Goal: Task Accomplishment & Management: Manage account settings

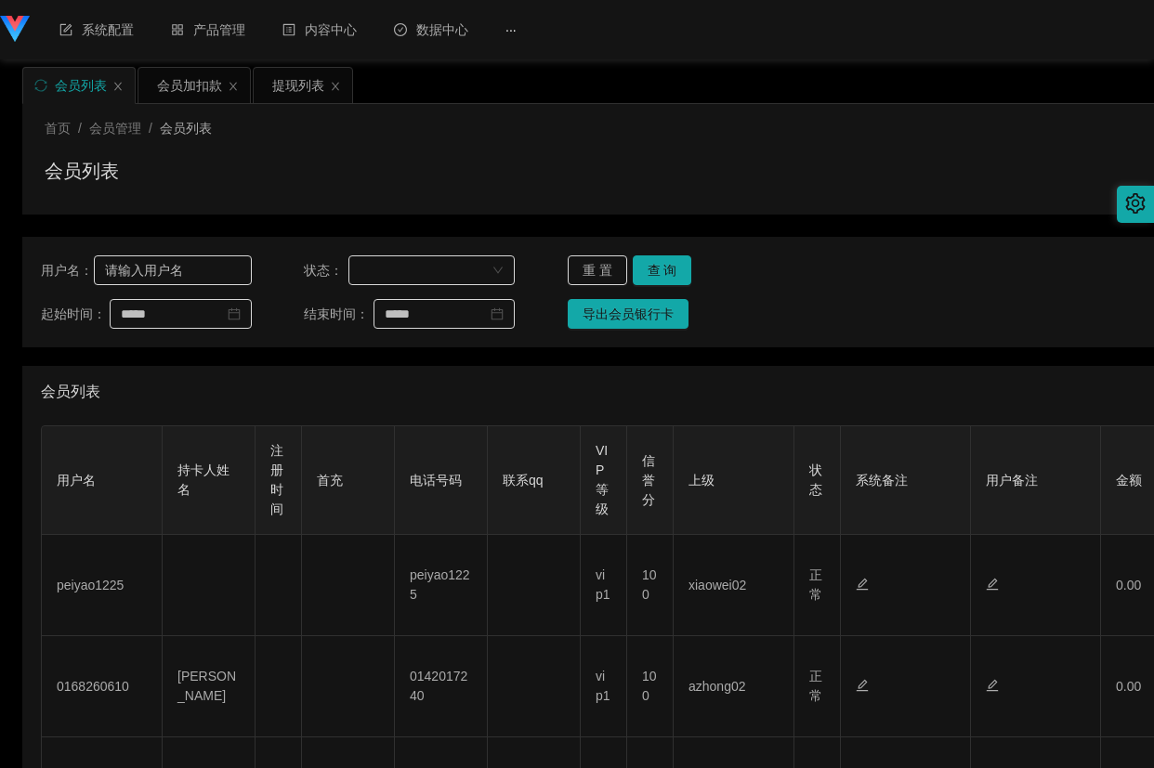
click at [202, 270] on input "text" at bounding box center [172, 270] width 157 height 30
click at [671, 267] on button "查 询" at bounding box center [661, 270] width 59 height 30
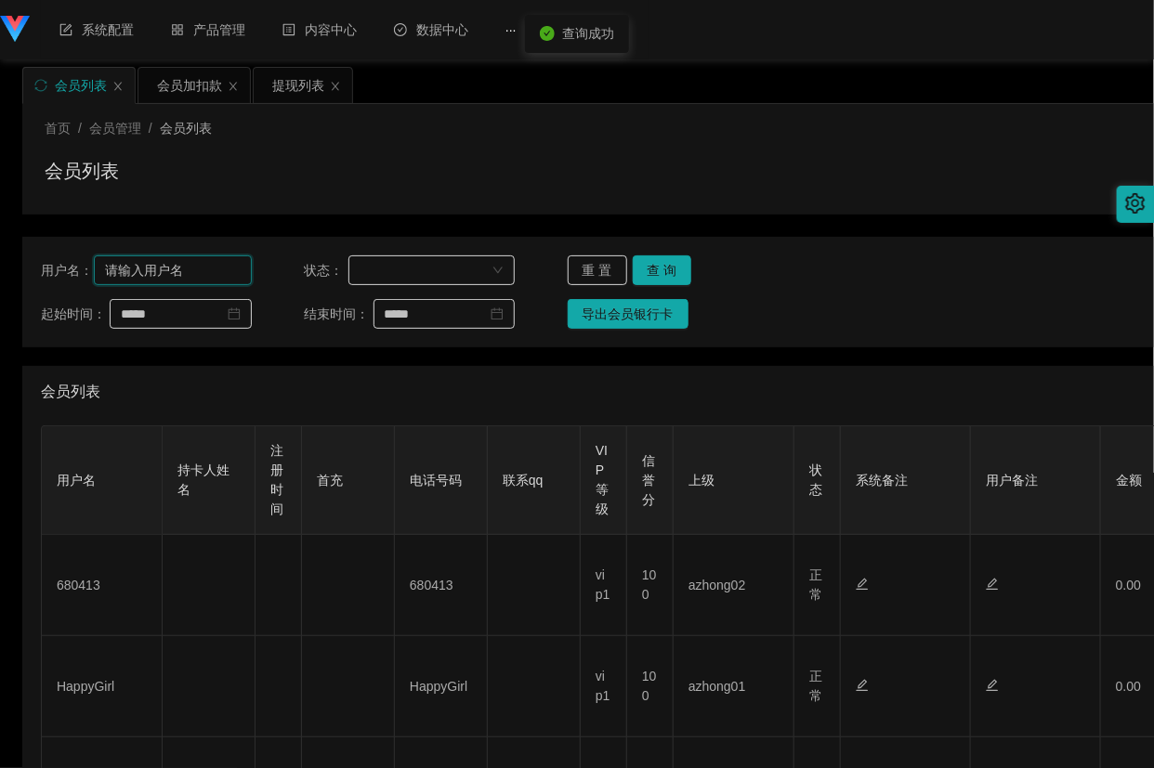
click at [163, 257] on input "text" at bounding box center [172, 270] width 157 height 30
click at [161, 265] on input "text" at bounding box center [172, 270] width 157 height 30
click at [1127, 204] on icon "图标: setting" at bounding box center [1135, 203] width 20 height 20
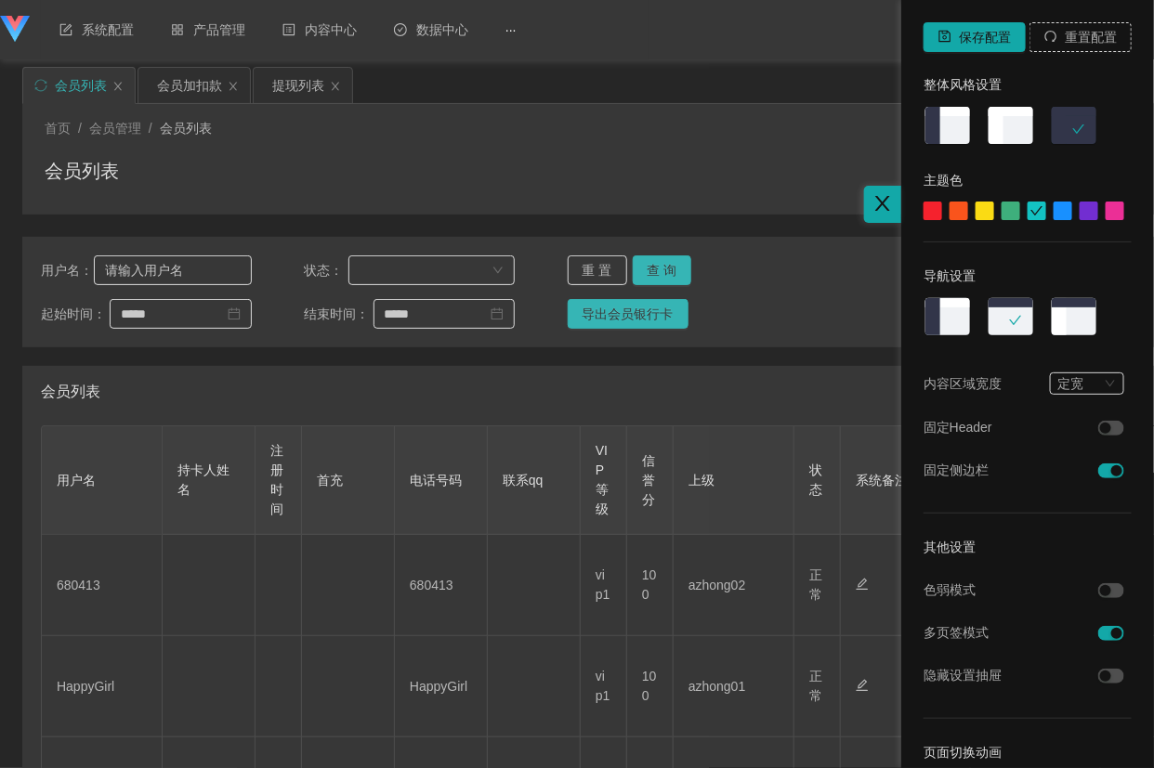
click at [1099, 590] on button "button" at bounding box center [1111, 590] width 26 height 15
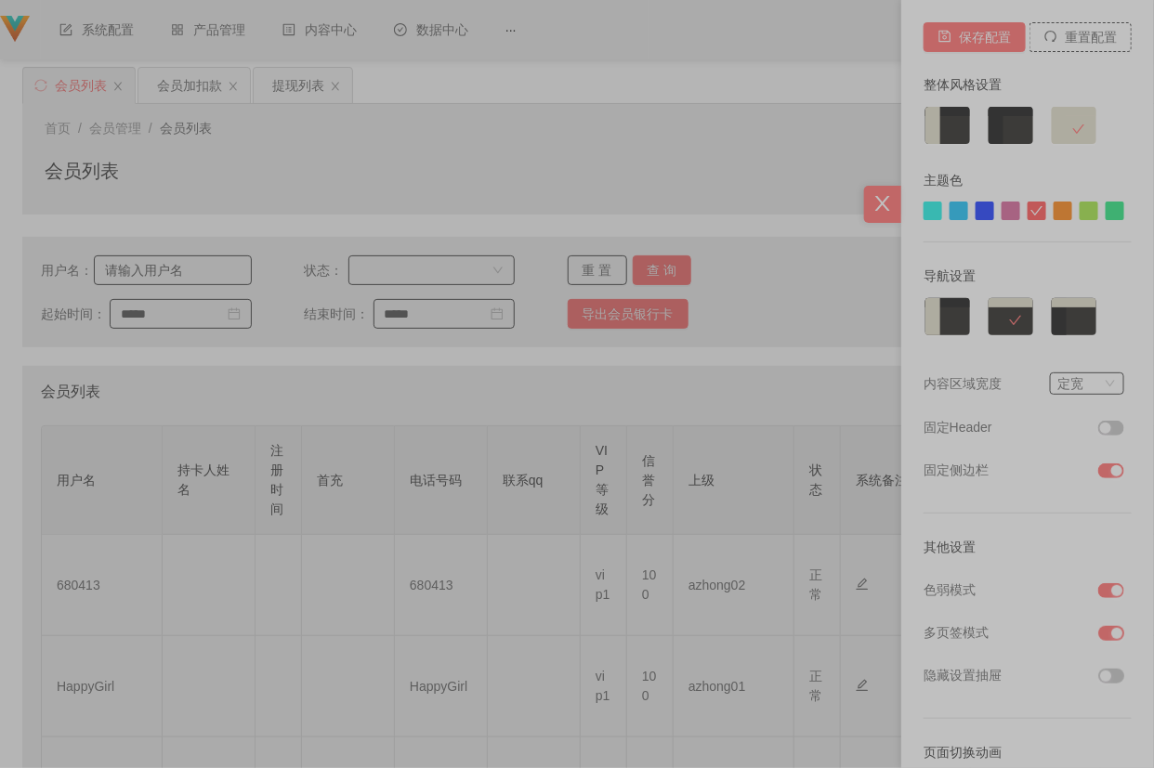
click at [1099, 590] on button "button" at bounding box center [1111, 590] width 26 height 15
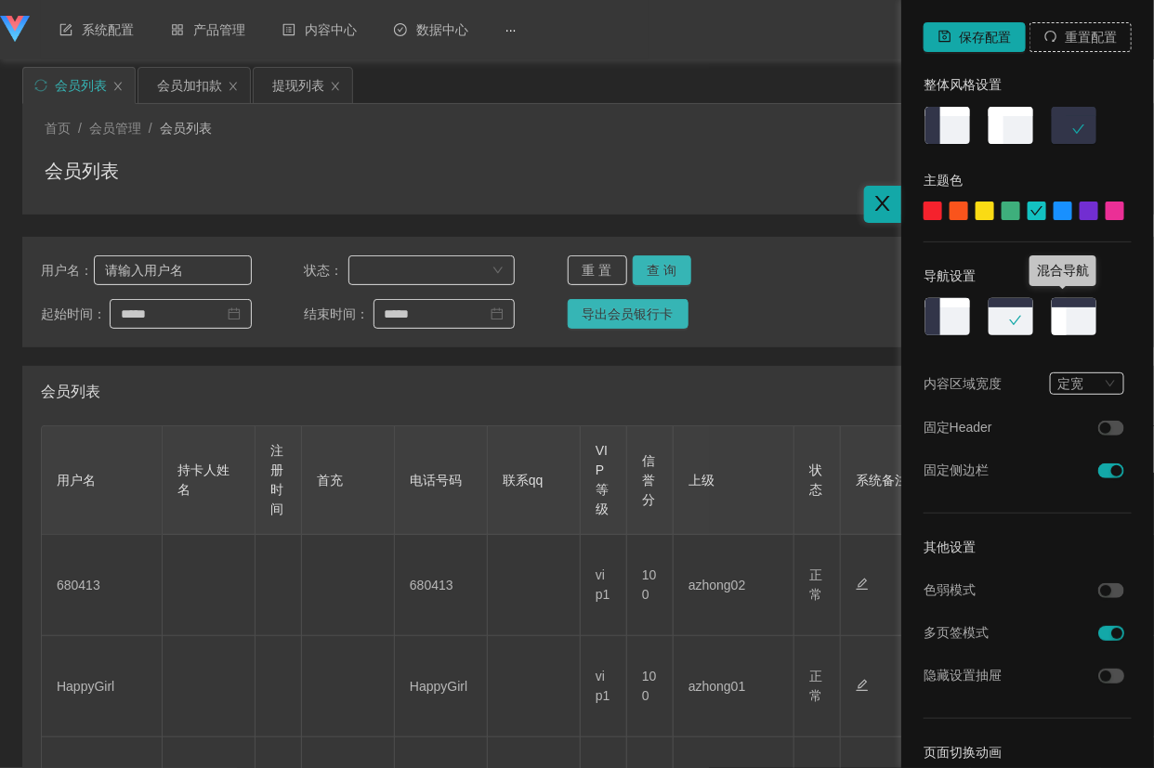
click at [1068, 318] on img at bounding box center [1073, 318] width 48 height 42
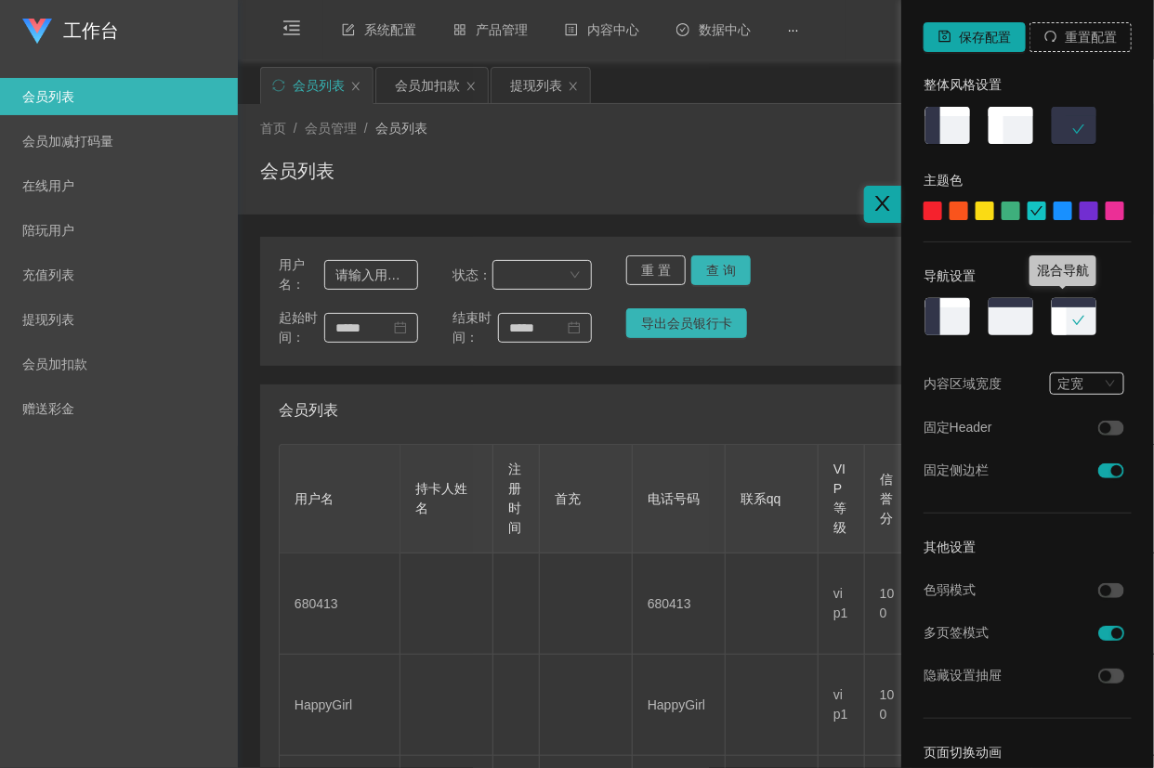
click at [1072, 318] on icon "图标: check" at bounding box center [1078, 320] width 13 height 13
click at [995, 318] on img at bounding box center [1010, 318] width 48 height 42
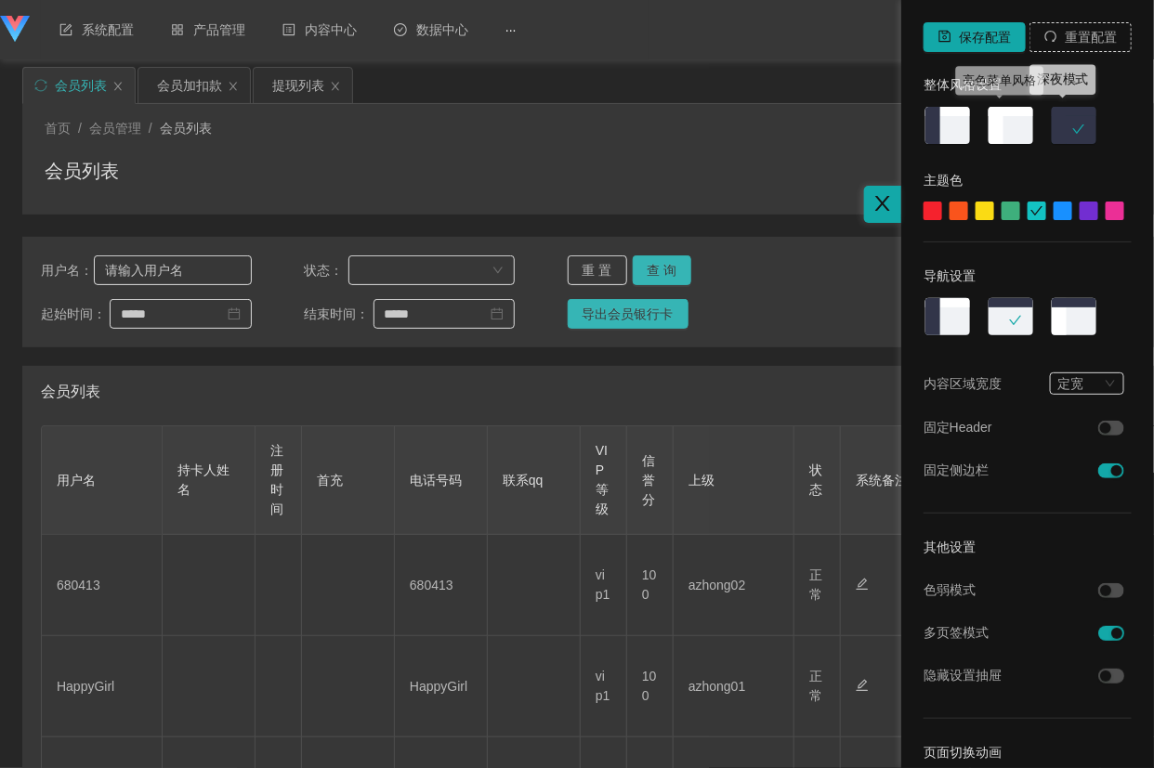
click at [998, 123] on img at bounding box center [1010, 127] width 48 height 42
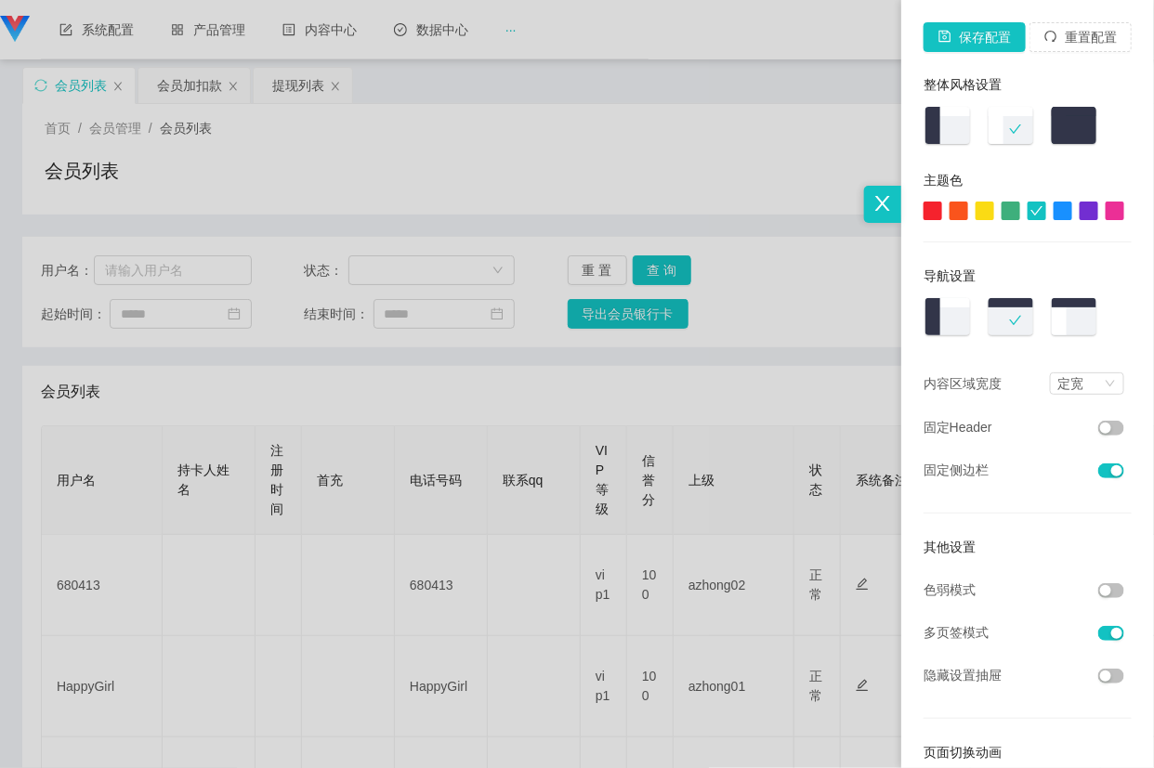
click at [176, 267] on div at bounding box center [577, 384] width 1154 height 768
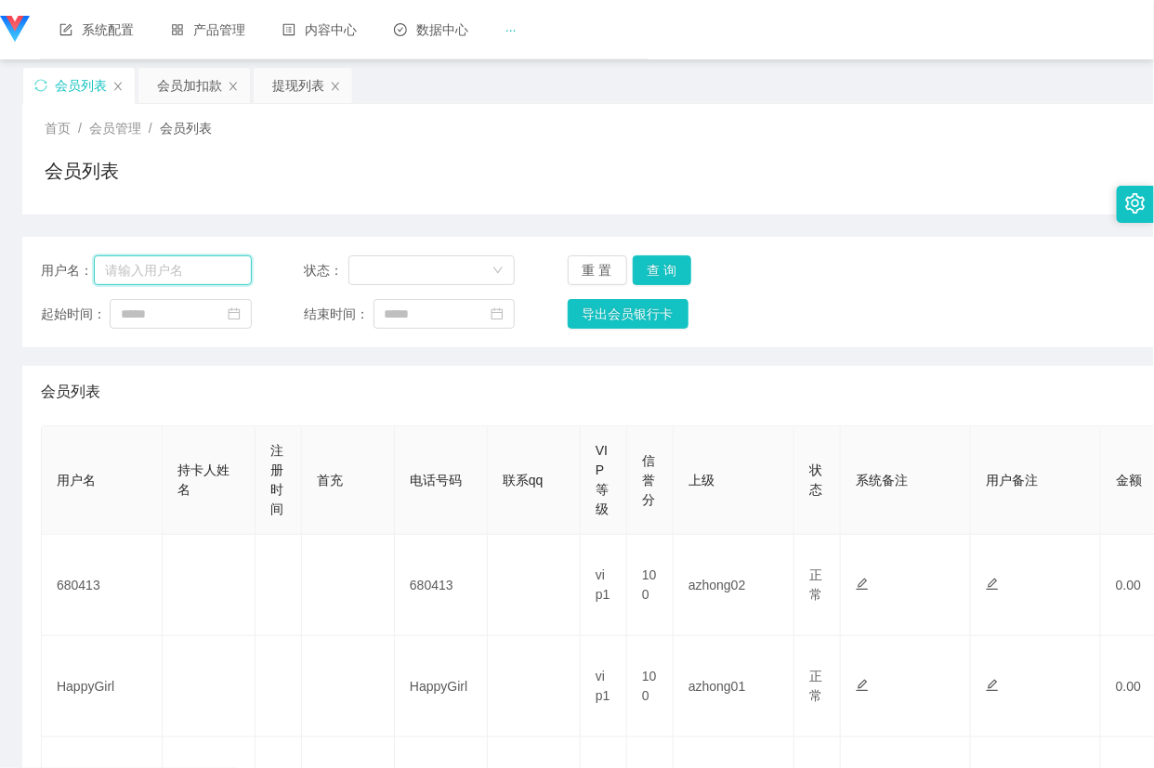
click at [176, 267] on input "text" at bounding box center [172, 270] width 157 height 30
click at [197, 267] on input "text" at bounding box center [172, 270] width 157 height 30
click at [168, 269] on input "text" at bounding box center [172, 270] width 157 height 30
click at [660, 266] on button "查 询" at bounding box center [661, 270] width 59 height 30
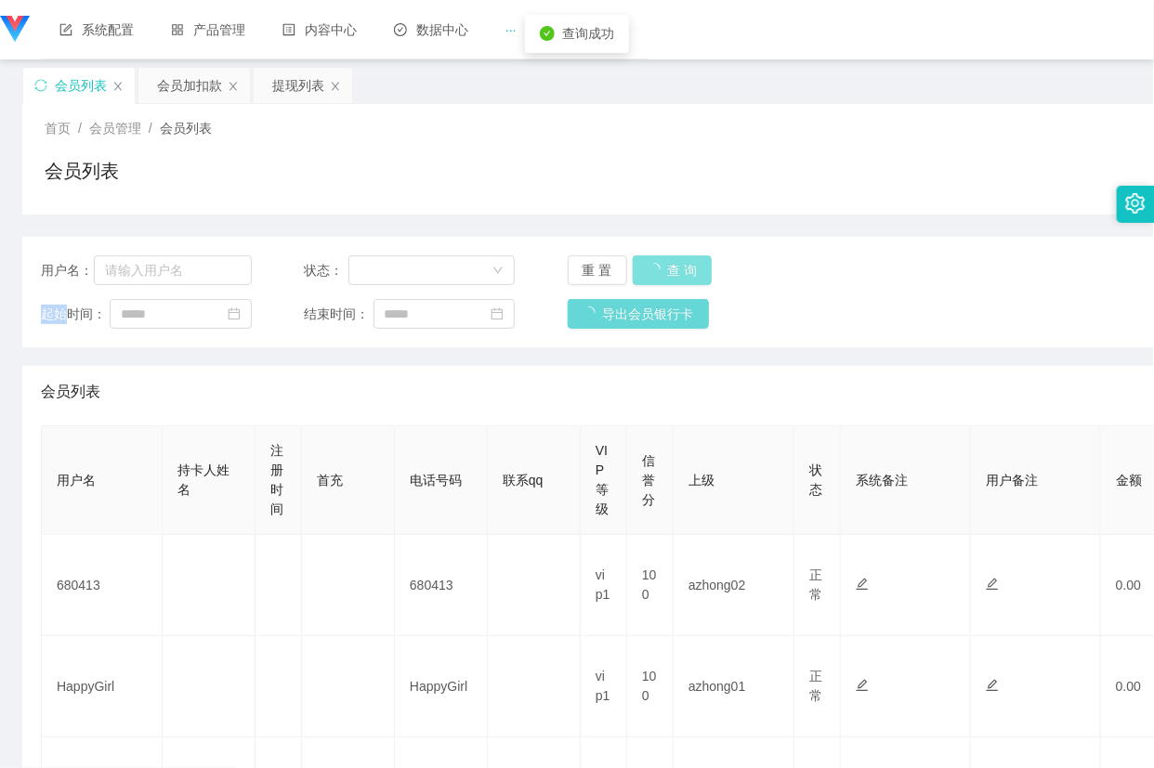
click at [660, 266] on div "重 置 查 询" at bounding box center [672, 270] width 211 height 30
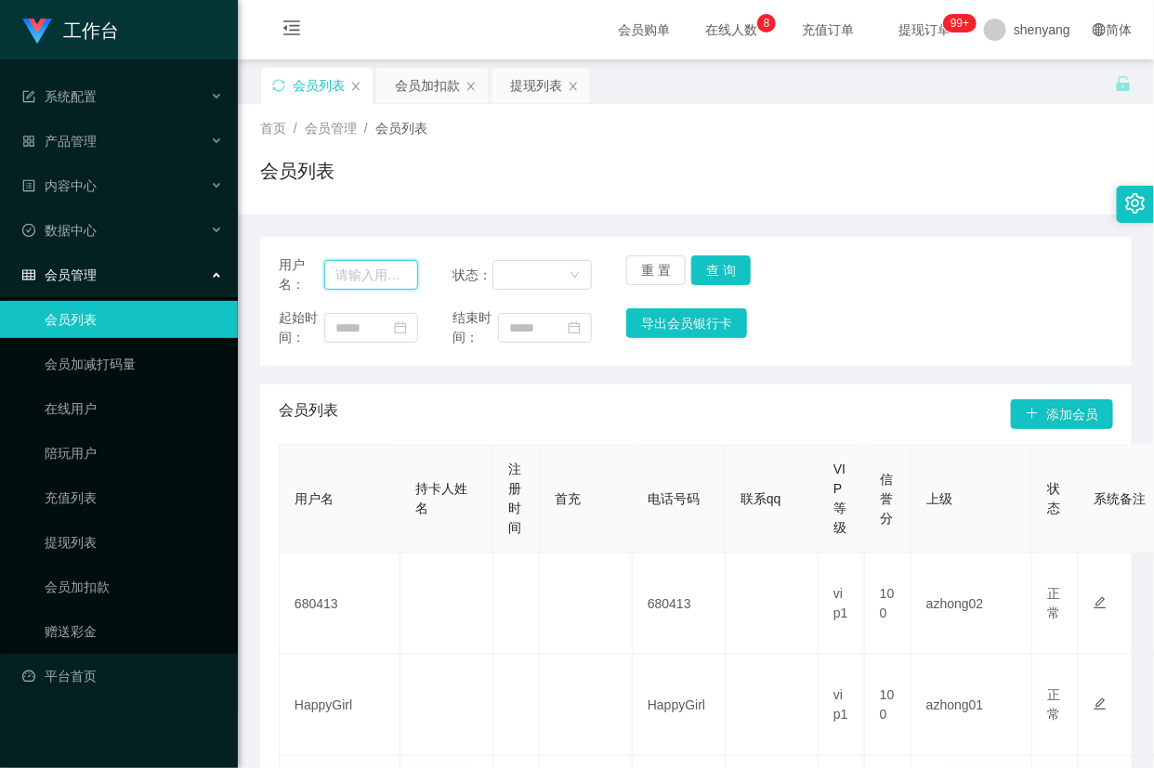
click at [365, 277] on input "text" at bounding box center [371, 275] width 94 height 30
click at [365, 270] on input "text" at bounding box center [371, 275] width 94 height 30
paste input "dailiangliang"
click at [734, 253] on div "用户名： dailiangliang 状态： 重 置 查 询 起始时间： 结束时间： 导出会员银行卡" at bounding box center [695, 301] width 871 height 129
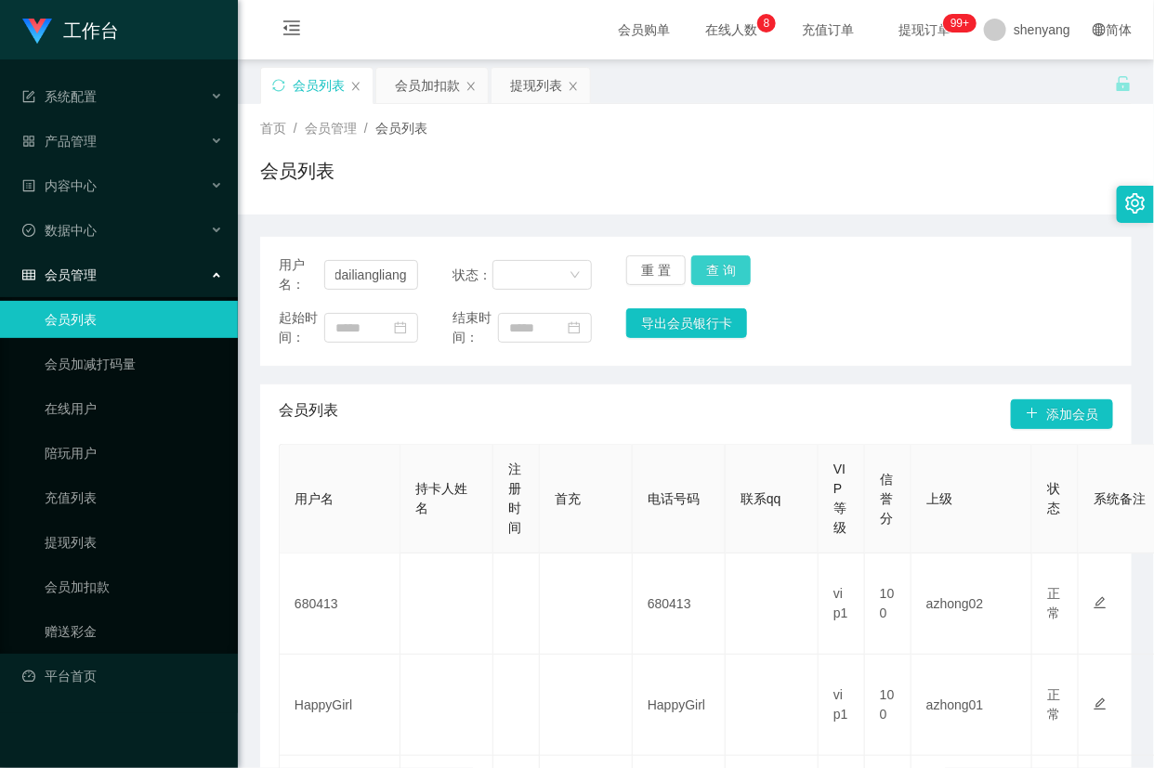
scroll to position [0, 0]
click at [717, 269] on button "查 询" at bounding box center [720, 270] width 59 height 30
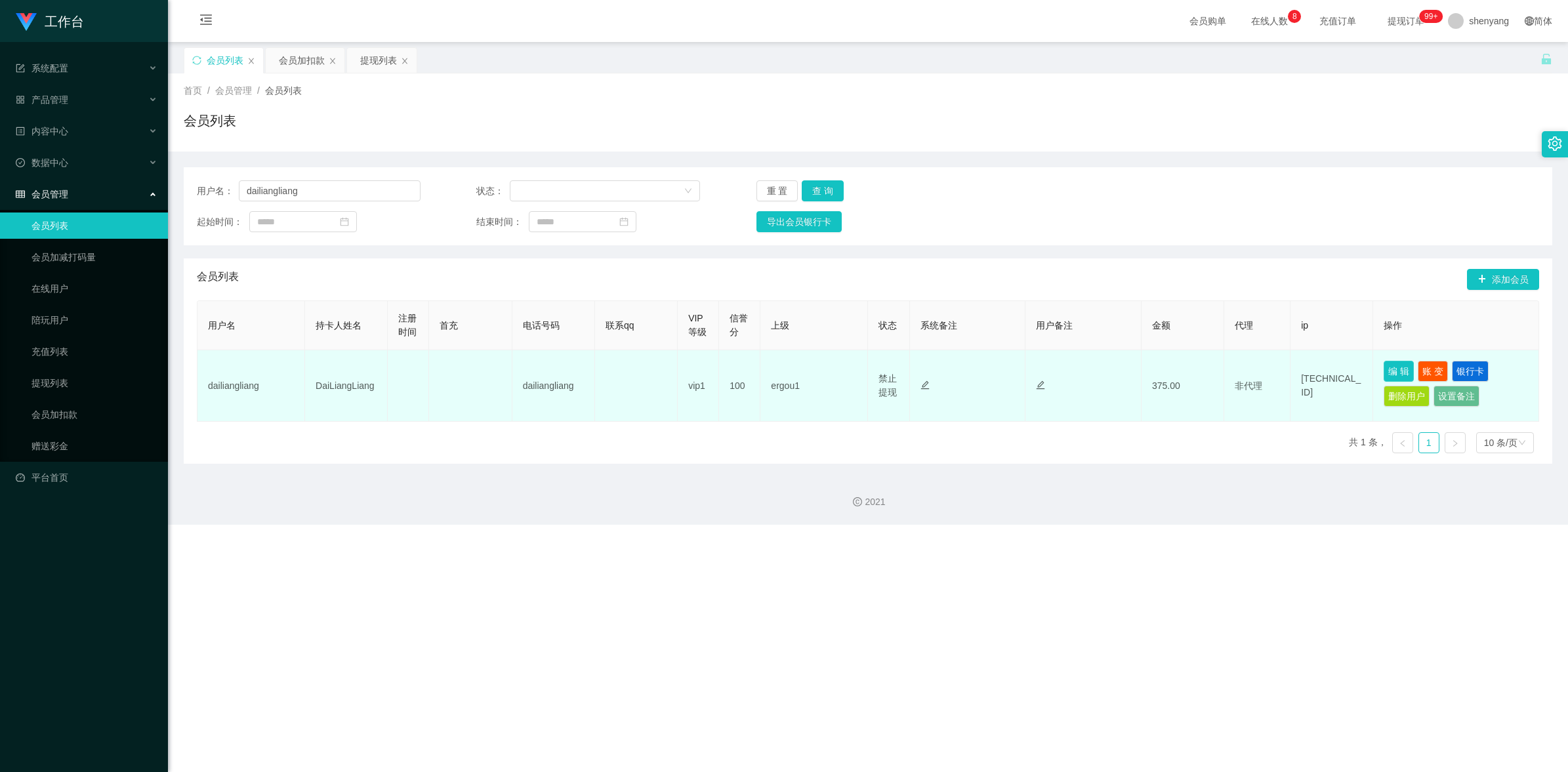
click at [814, 375] on button "编 辑" at bounding box center [1398, 372] width 30 height 21
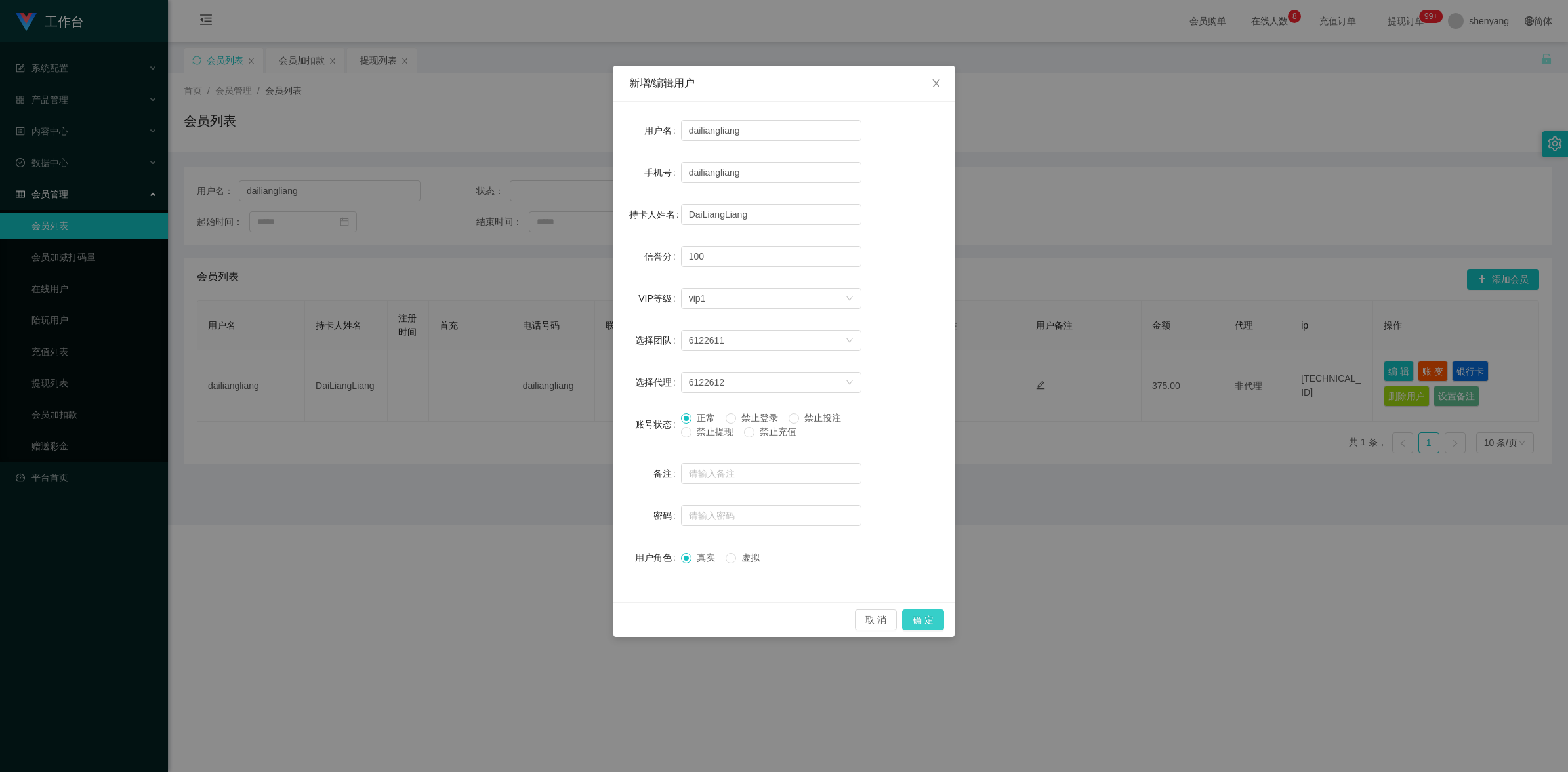
click at [814, 542] on button "确 定" at bounding box center [922, 620] width 42 height 21
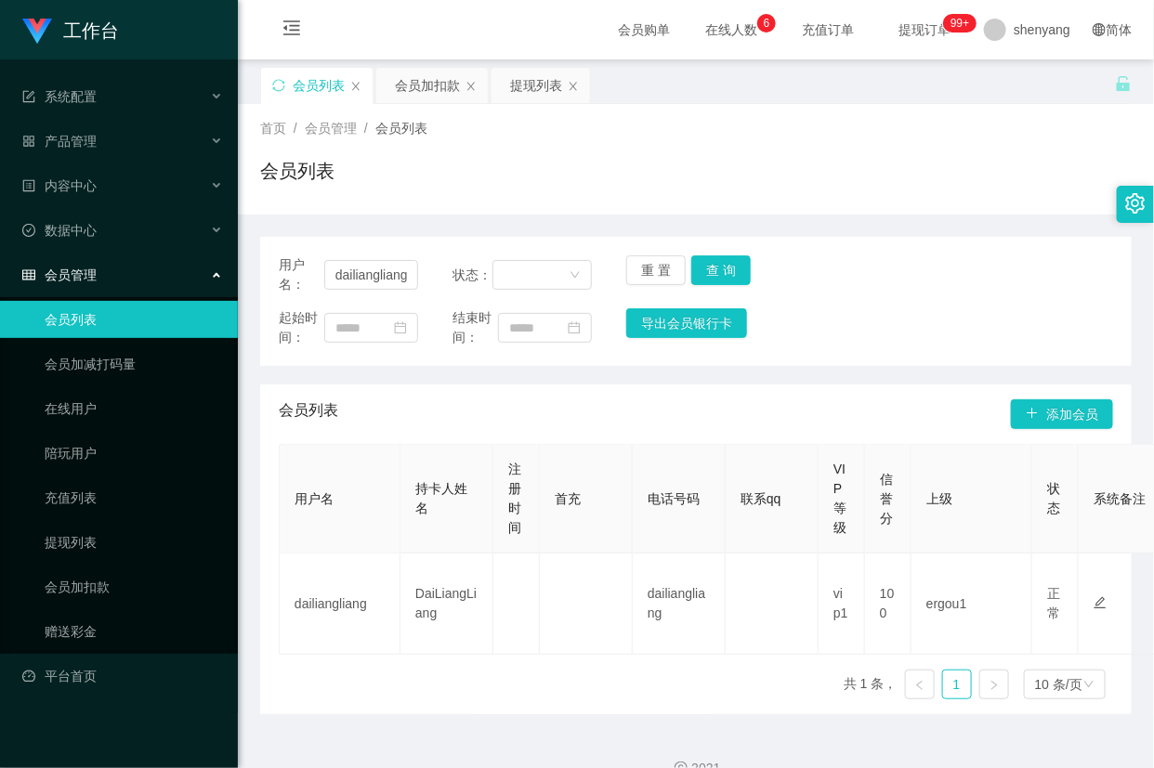
click at [1131, 209] on icon "图标: setting" at bounding box center [1135, 203] width 20 height 20
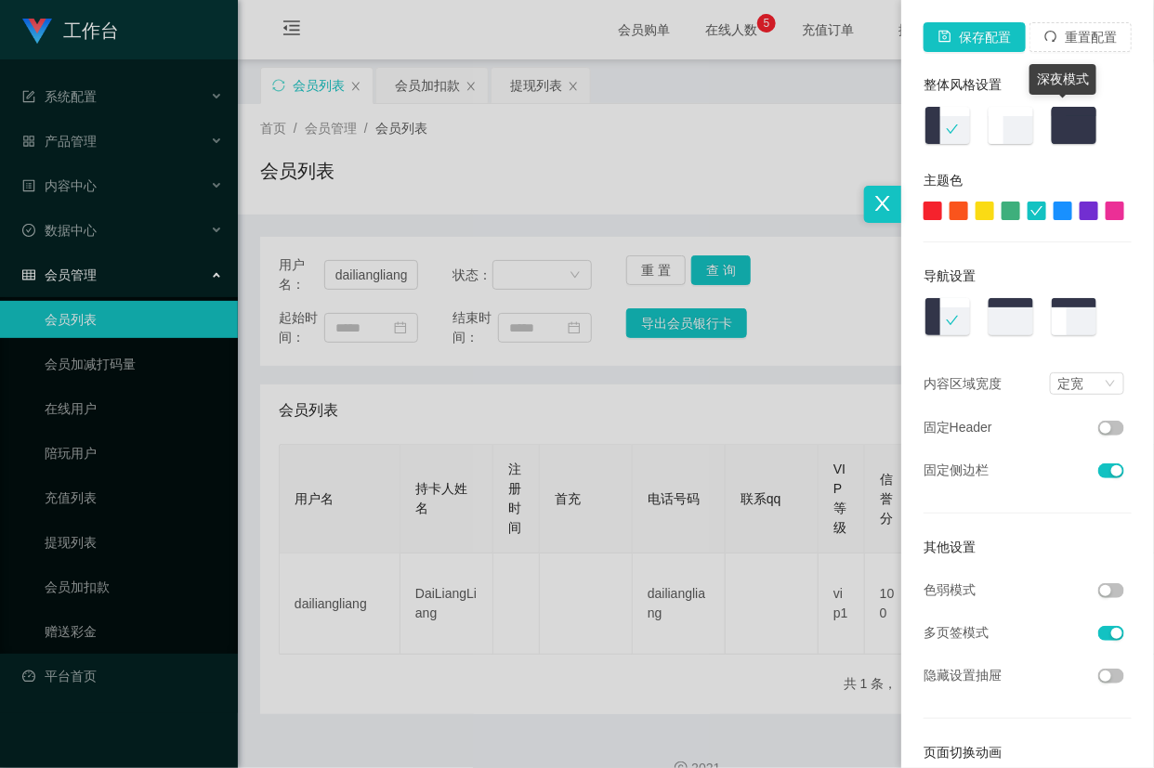
click at [1069, 113] on img at bounding box center [1073, 127] width 48 height 42
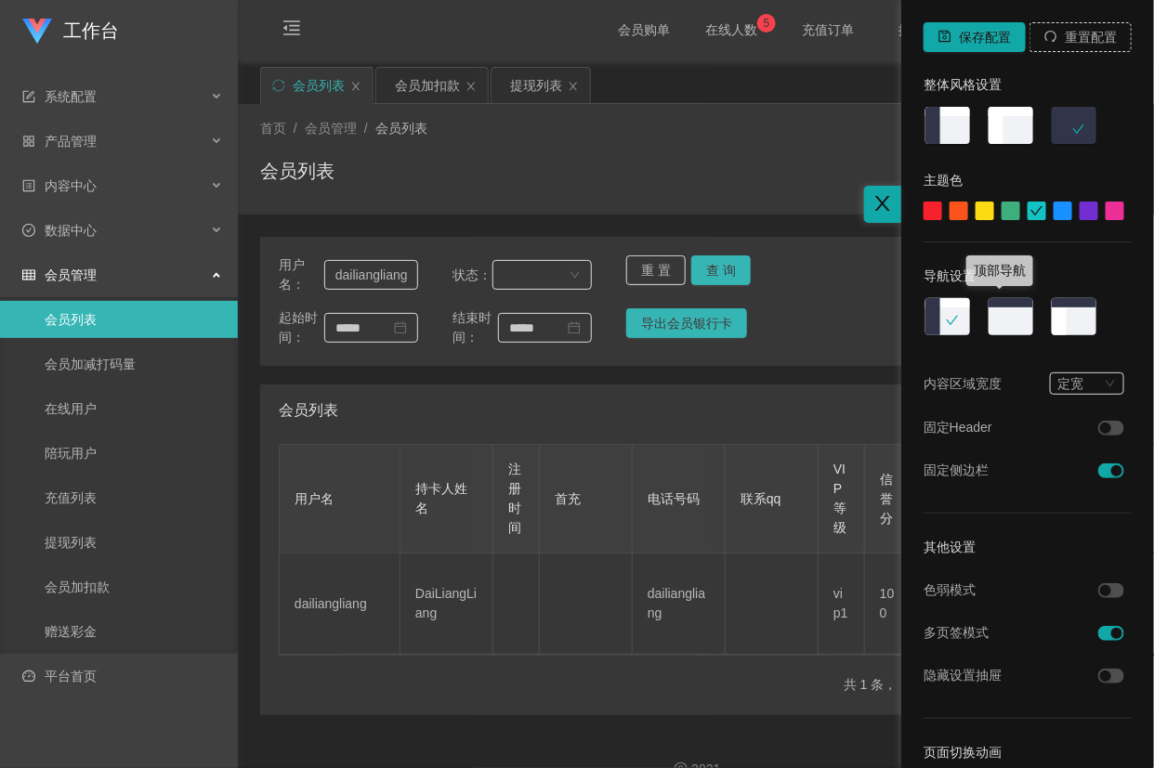
click at [1010, 311] on img at bounding box center [1010, 318] width 48 height 42
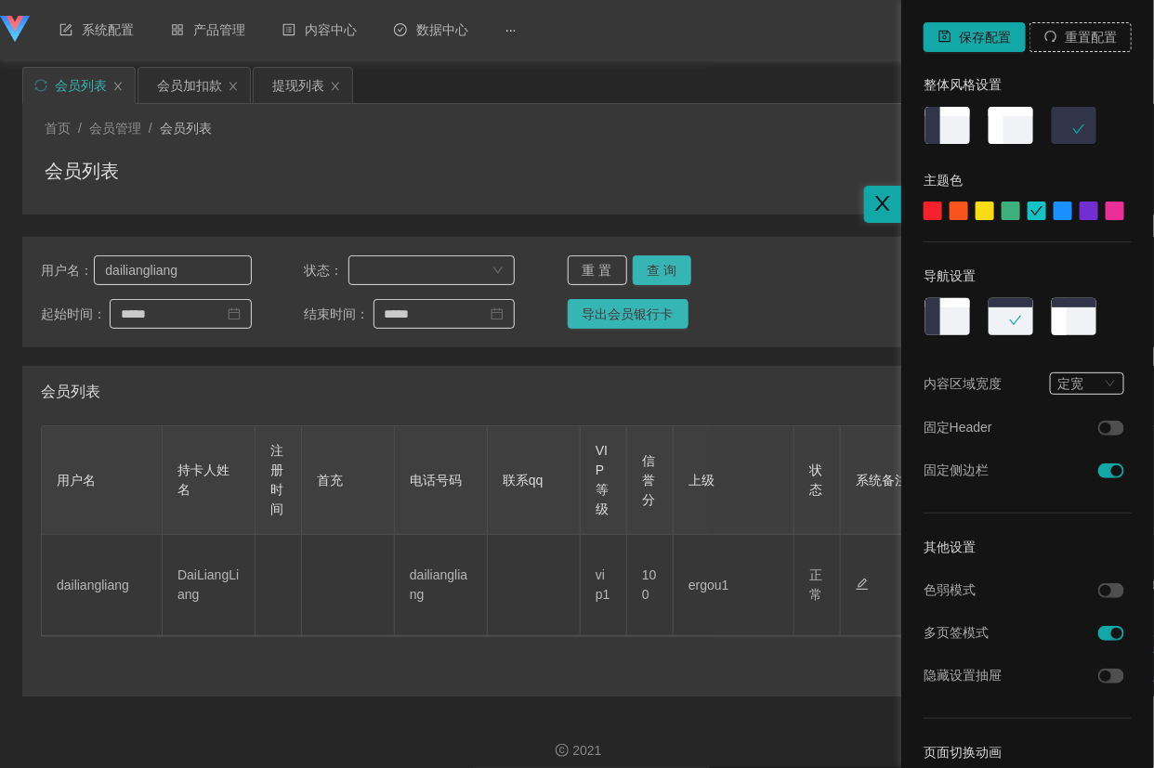
click at [565, 163] on div at bounding box center [577, 384] width 1154 height 768
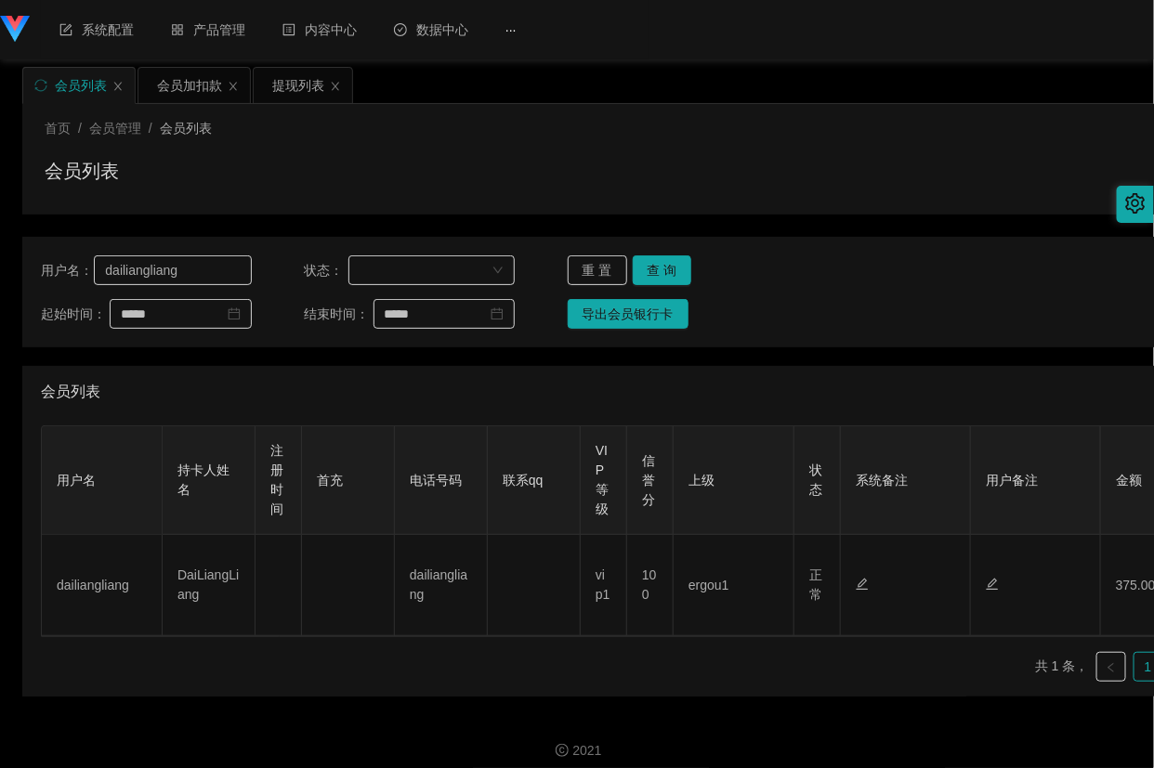
click at [856, 256] on div "用户名： dailiangliang 状态： 重 置 查 询" at bounding box center [672, 270] width 1263 height 30
click at [205, 276] on input "dailiangliang" at bounding box center [172, 270] width 157 height 30
paste input "Mfig99"
type input "Mfig99"
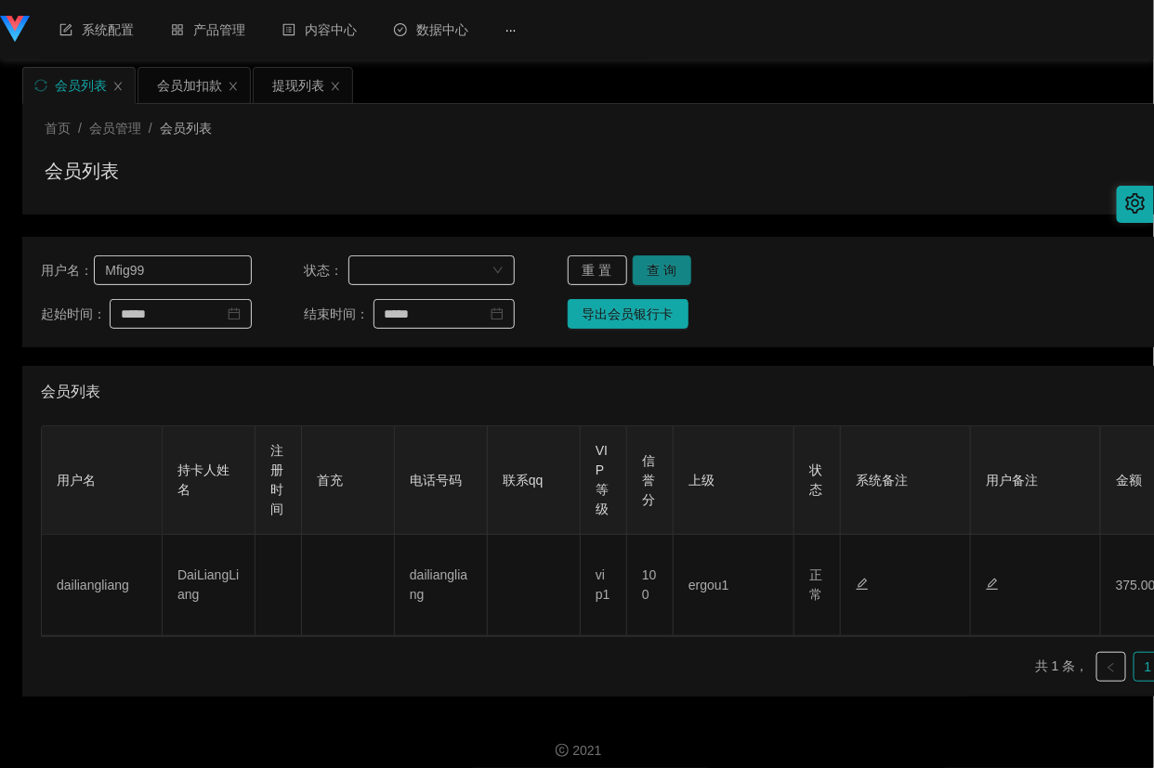
click at [671, 258] on button "查 询" at bounding box center [661, 270] width 59 height 30
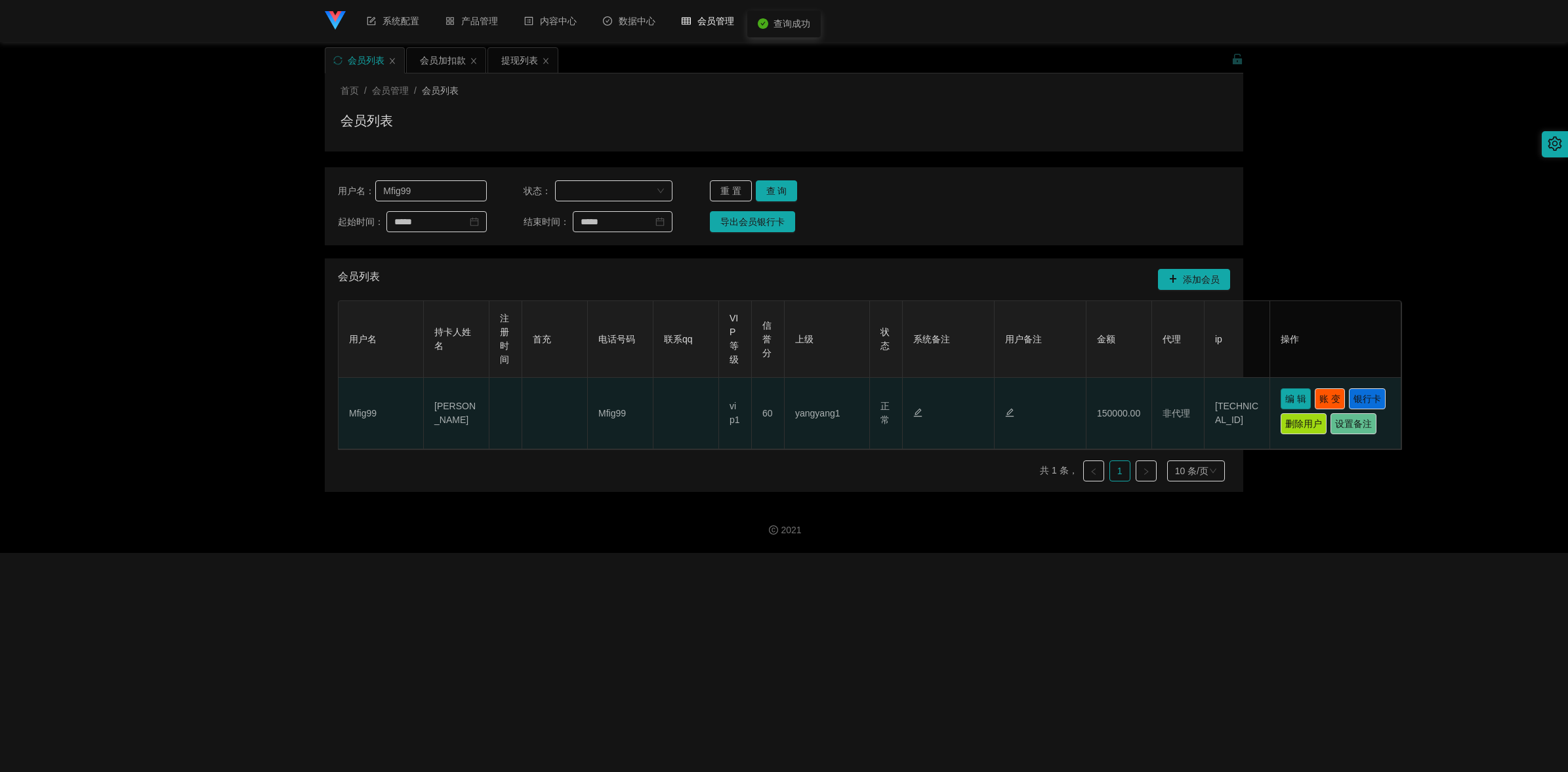
click at [814, 404] on button "编 辑" at bounding box center [1295, 399] width 30 height 21
type input "Mfig99"
type input "[PERSON_NAME]"
type input "60"
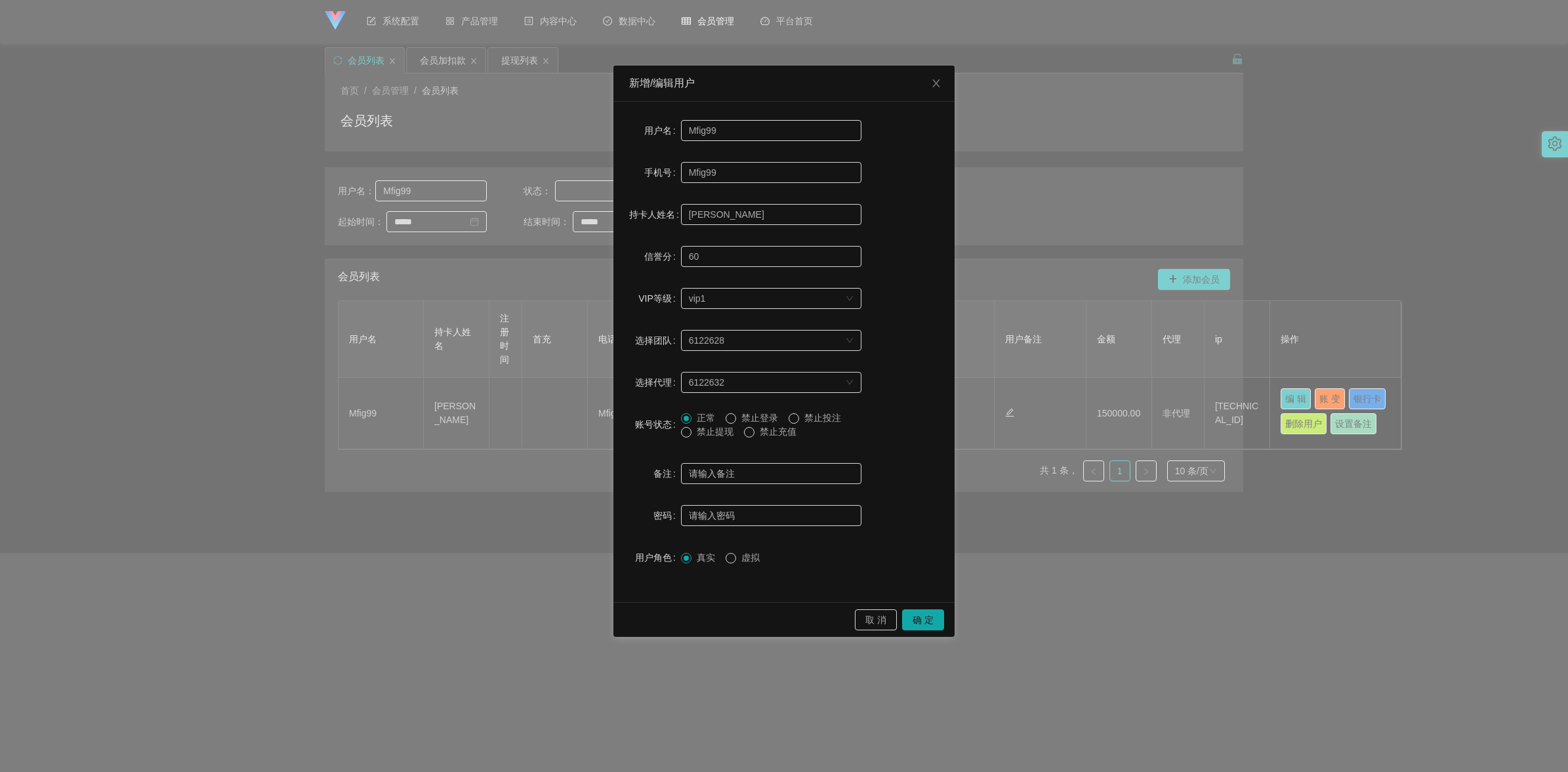
click at [732, 431] on span "禁止提现" at bounding box center [715, 432] width 47 height 11
click at [814, 542] on button "确 定" at bounding box center [922, 620] width 42 height 21
